Goal: Task Accomplishment & Management: Manage account settings

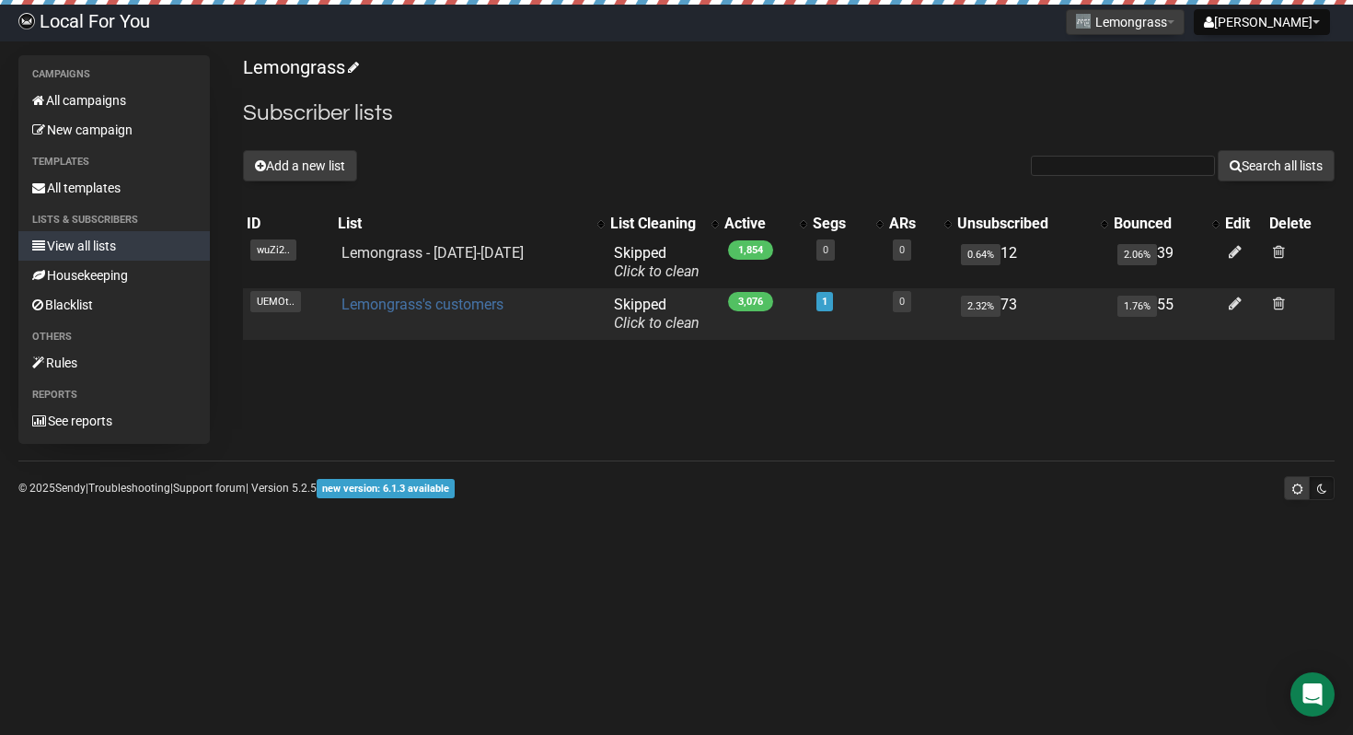
click at [455, 313] on link "Lemongrass's customers" at bounding box center [423, 304] width 162 height 17
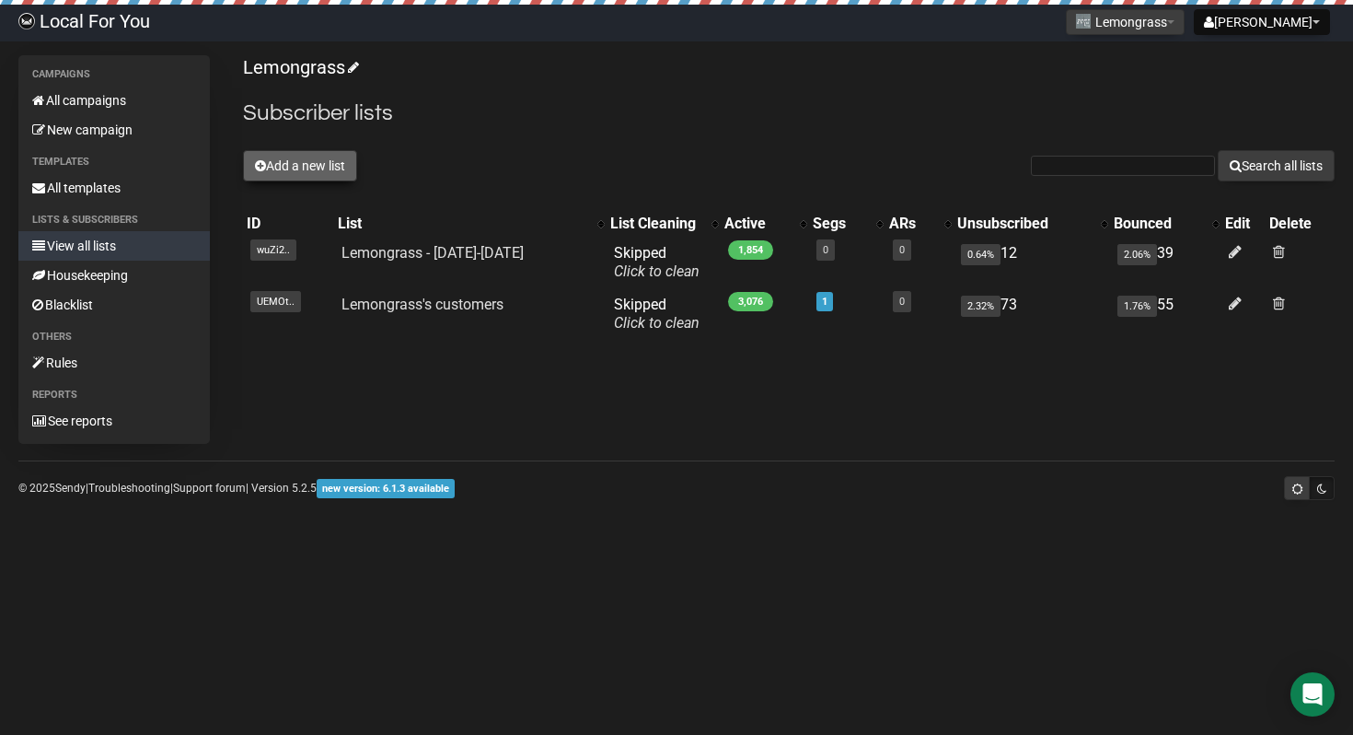
click at [298, 174] on button "Add a new list" at bounding box center [300, 165] width 114 height 31
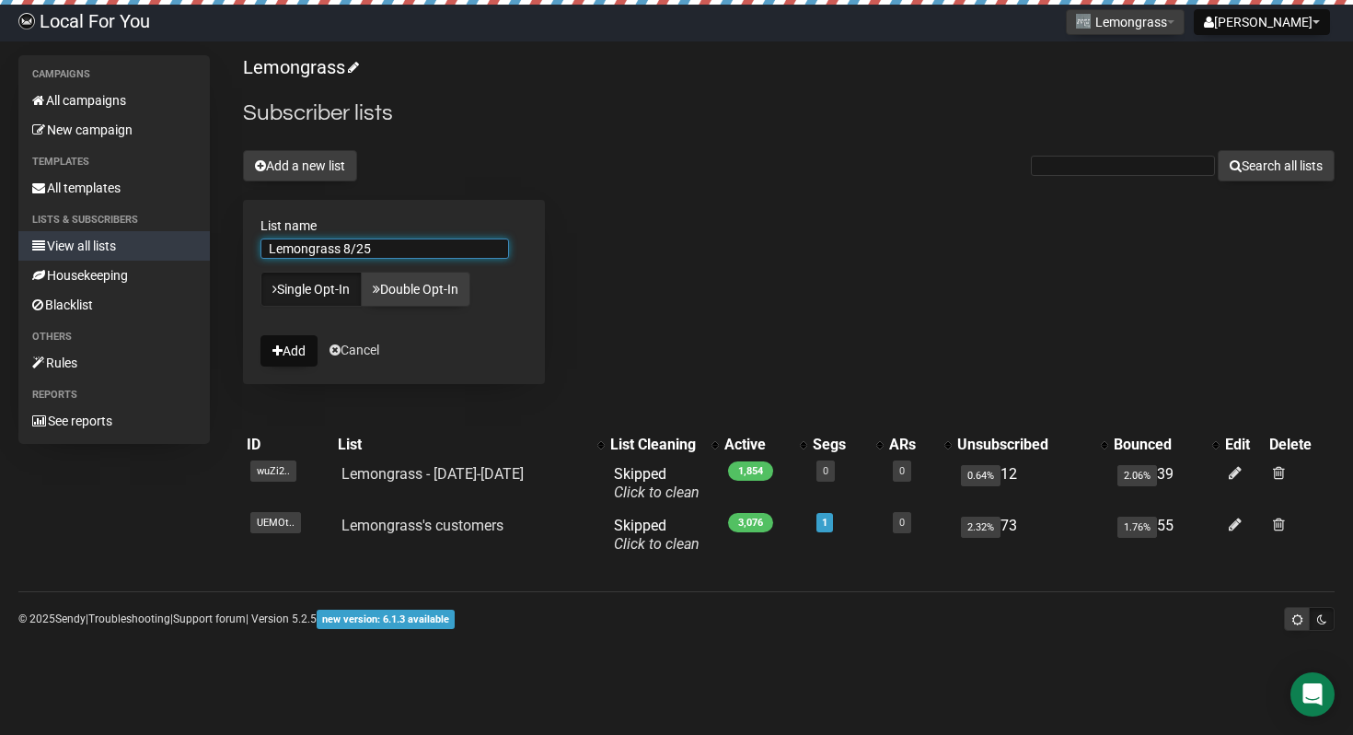
type input "Lemongrass 8/25"
click at [585, 251] on div "Lemongrass Subscriber lists Add a new list Search all lists List name Lemongras…" at bounding box center [789, 314] width 1092 height 519
click at [298, 351] on button "Add" at bounding box center [289, 350] width 57 height 31
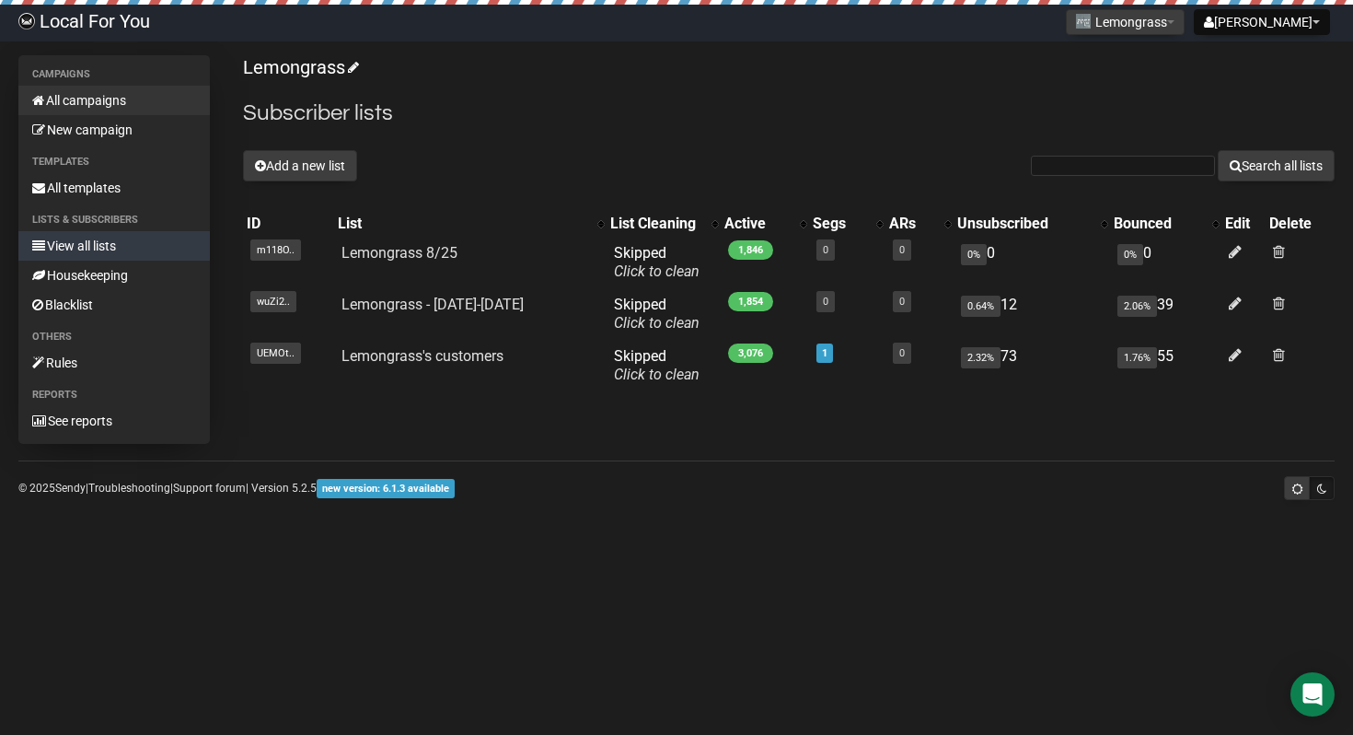
click at [94, 106] on link "All campaigns" at bounding box center [113, 100] width 191 height 29
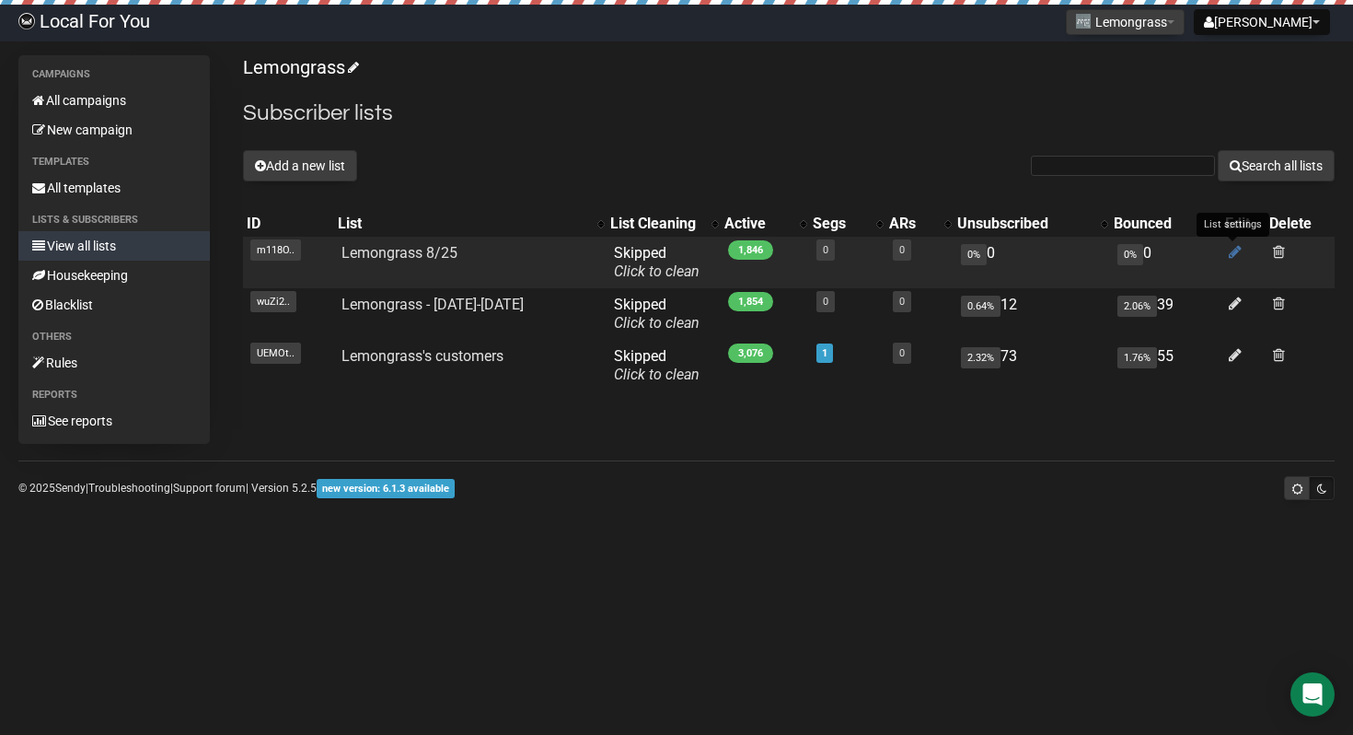
click at [1233, 251] on icon at bounding box center [1235, 252] width 13 height 16
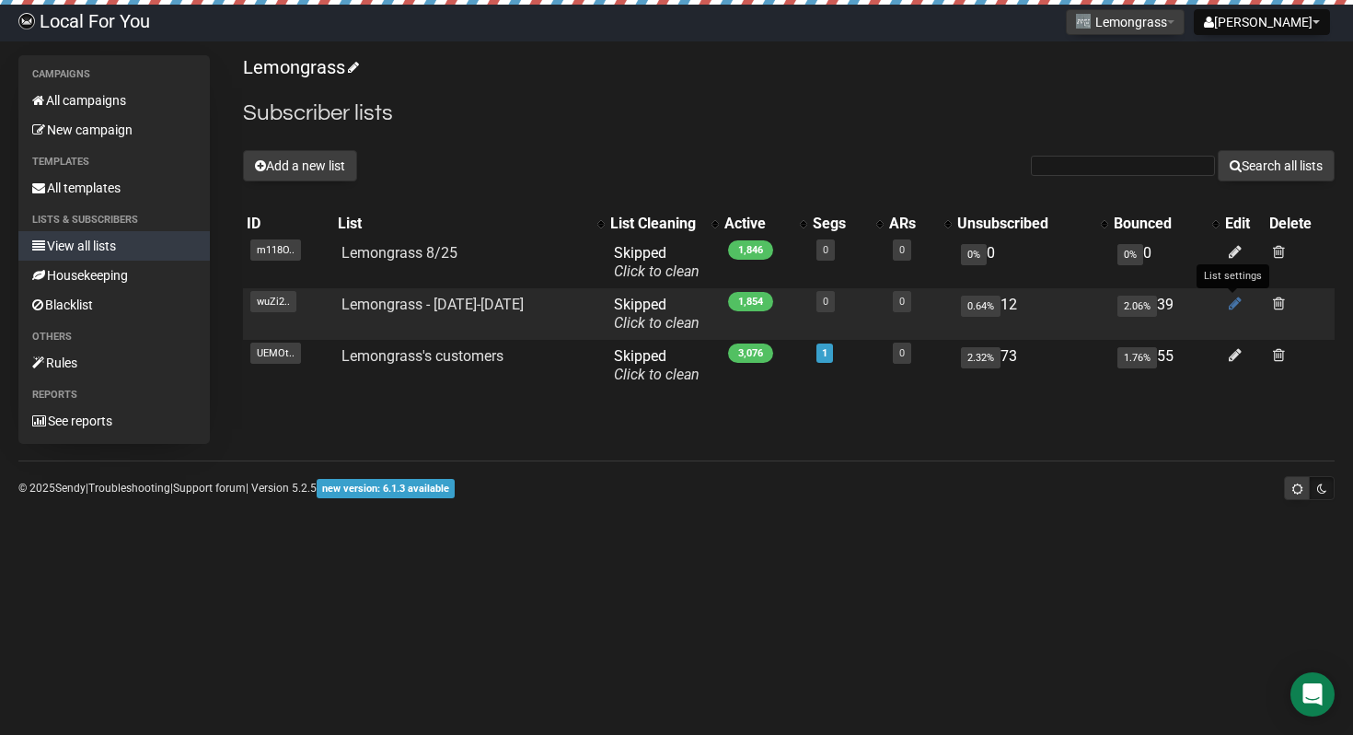
click at [1235, 303] on icon at bounding box center [1235, 304] width 13 height 16
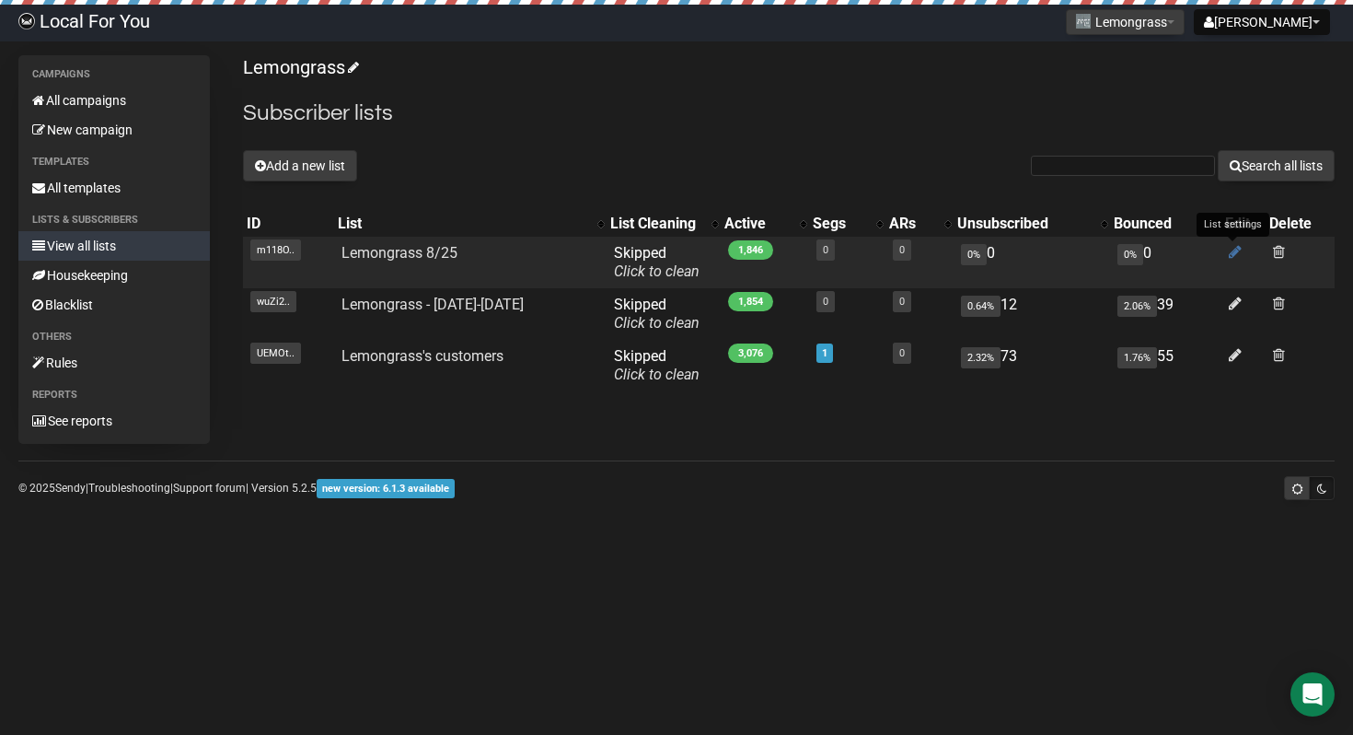
click at [1232, 260] on link at bounding box center [1235, 251] width 13 height 17
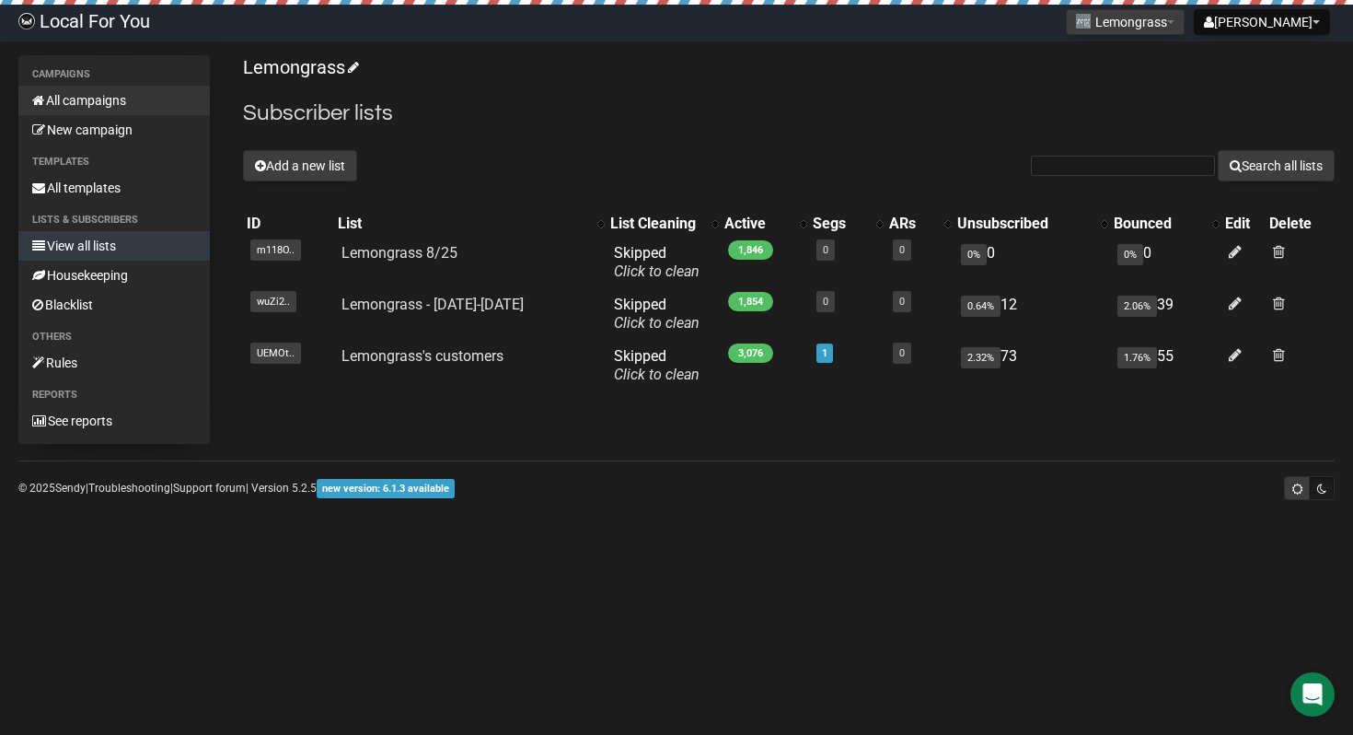
click at [106, 109] on link "All campaigns" at bounding box center [113, 100] width 191 height 29
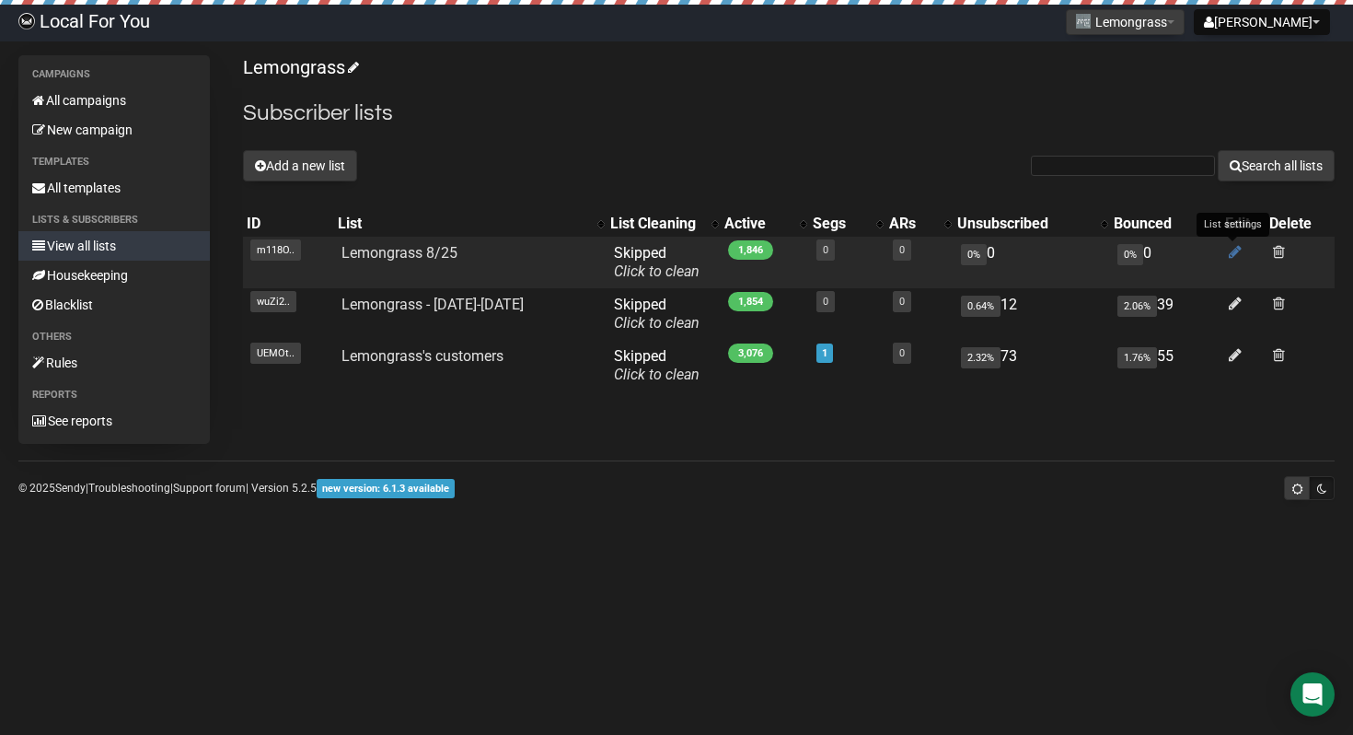
click at [1229, 254] on icon at bounding box center [1235, 252] width 13 height 16
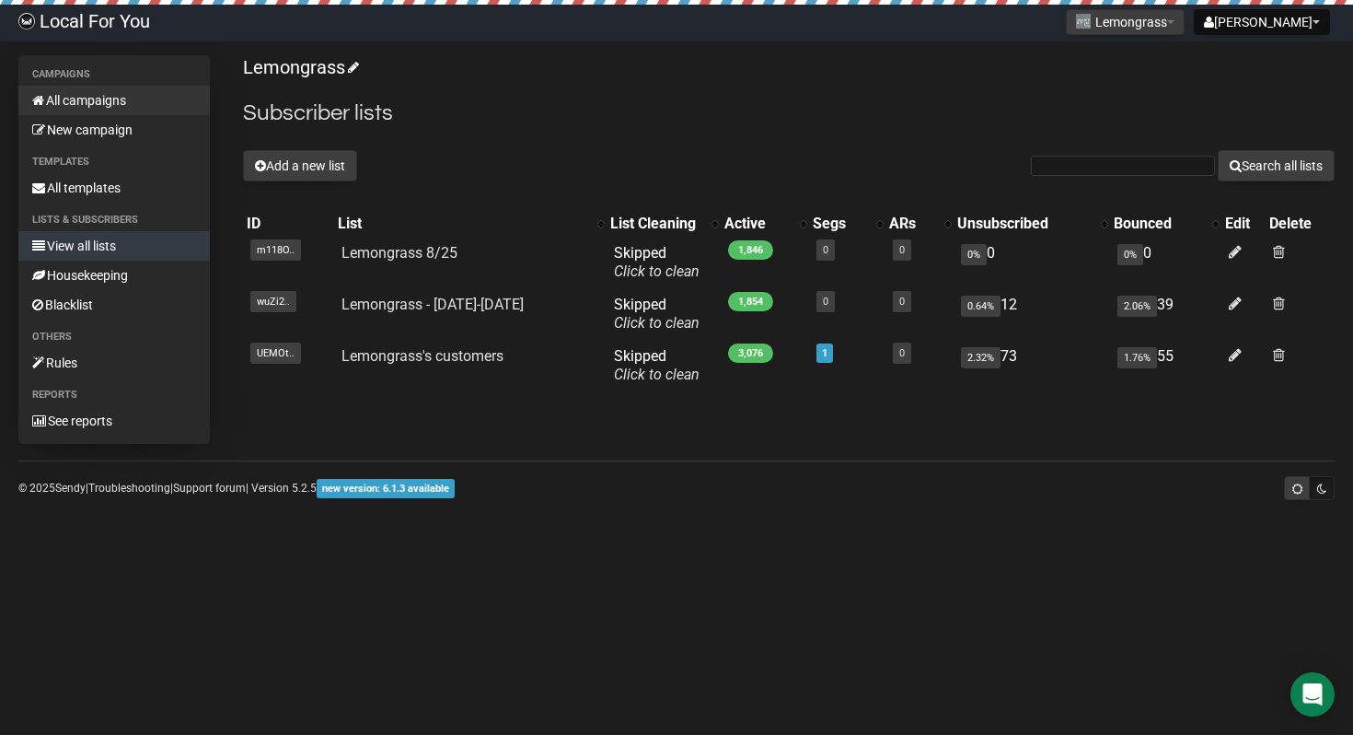
click at [109, 108] on link "All campaigns" at bounding box center [113, 100] width 191 height 29
